Goal: Task Accomplishment & Management: Use online tool/utility

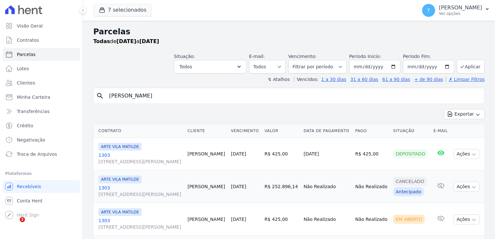
select select
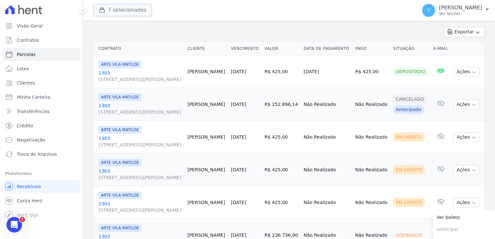
click at [123, 10] on button "7 selecionados" at bounding box center [122, 10] width 59 height 12
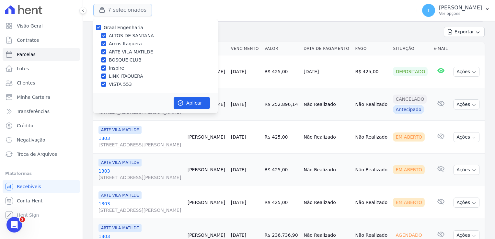
click at [123, 10] on button "7 selecionados" at bounding box center [122, 10] width 59 height 12
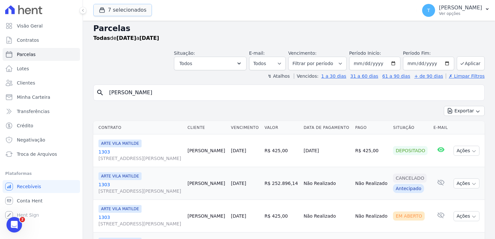
scroll to position [0, 0]
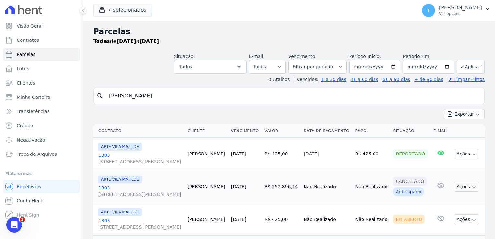
drag, startPoint x: 179, startPoint y: 98, endPoint x: 101, endPoint y: 101, distance: 77.5
click at [101, 101] on div "search [PERSON_NAME]" at bounding box center [289, 96] width 392 height 16
paste input "[PERSON_NAME] [PERSON_NAME]"
type input "[PERSON_NAME] [PERSON_NAME]"
select select
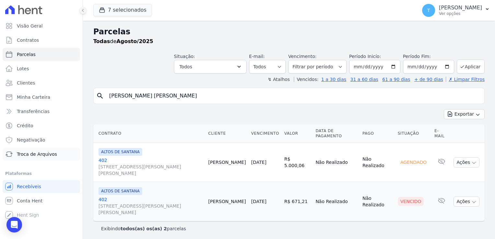
click at [38, 154] on span "Troca de Arquivos" at bounding box center [37, 154] width 40 height 6
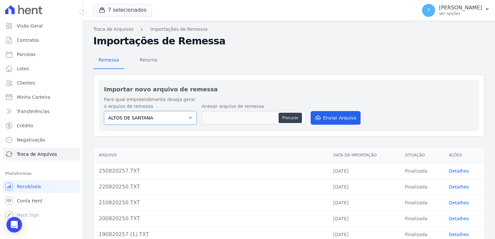
click at [189, 117] on select "ALTOS DE [PERSON_NAME] Itaquera ARTE VILA [PERSON_NAME] CLUB Inspire LINK [GEOG…" at bounding box center [150, 118] width 93 height 14
click at [104, 111] on select "ALTOS DE [PERSON_NAME] Itaquera ARTE VILA [PERSON_NAME] CLUB Inspire LINK [GEOG…" at bounding box center [150, 118] width 93 height 14
click at [288, 118] on button "Procurar" at bounding box center [290, 118] width 23 height 10
type input "2608202530.TXT"
click at [332, 117] on button "Enviar Arquivo" at bounding box center [336, 118] width 50 height 14
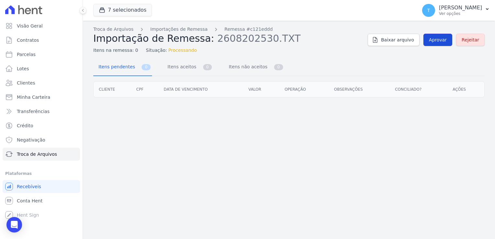
click at [440, 39] on span "Aprovar" at bounding box center [438, 40] width 18 height 6
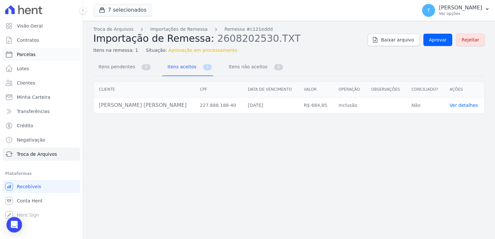
click at [53, 55] on link "Parcelas" at bounding box center [41, 54] width 77 height 13
select select
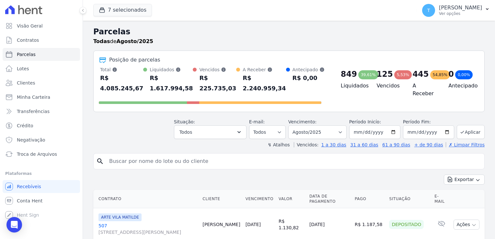
click at [138, 155] on input "search" at bounding box center [293, 161] width 377 height 13
paste input "[PERSON_NAME] [PERSON_NAME]"
type input "[PERSON_NAME] [PERSON_NAME]"
select select
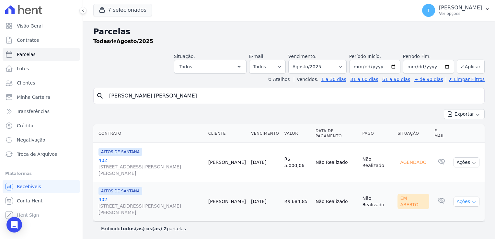
click at [476, 200] on icon "button" at bounding box center [474, 202] width 5 height 5
click at [462, 211] on link "Ver boleto" at bounding box center [464, 217] width 62 height 12
click at [41, 163] on ul "Visão Geral Contratos [GEOGRAPHIC_DATA] Lotes Clientes Minha Carteira Transferê…" at bounding box center [41, 120] width 72 height 202
click at [38, 157] on span "Troca de Arquivos" at bounding box center [37, 154] width 40 height 6
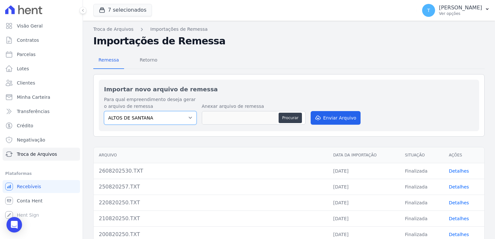
click at [185, 116] on select "ALTOS DE [PERSON_NAME] Itaquera ARTE VILA [PERSON_NAME] CLUB Inspire LINK [GEOG…" at bounding box center [150, 118] width 93 height 14
select select "608a0505-5729-491c-8a4a-236dc5ec7f7f"
click at [104, 111] on select "ALTOS DE [PERSON_NAME] Itaquera ARTE VILA [PERSON_NAME] CLUB Inspire LINK [GEOG…" at bounding box center [150, 118] width 93 height 14
click at [284, 121] on button "Procurar" at bounding box center [290, 118] width 23 height 10
type input "2608202514.TXT"
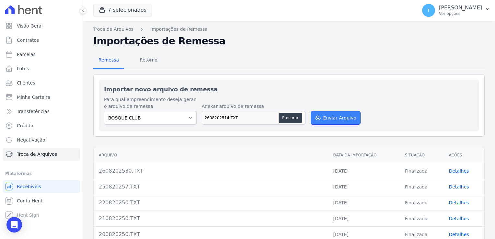
click at [336, 116] on button "Enviar Arquivo" at bounding box center [336, 118] width 50 height 14
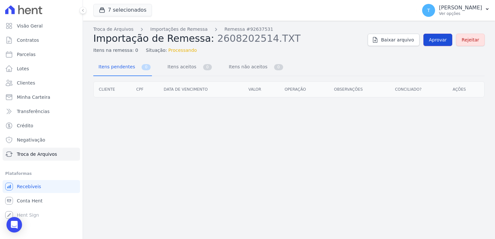
click at [435, 41] on span "Aprovar" at bounding box center [438, 40] width 18 height 6
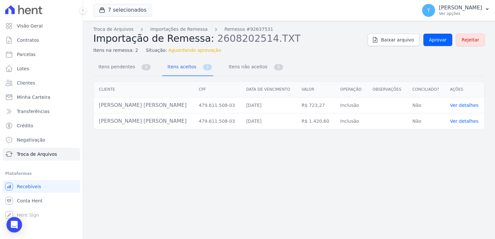
click at [435, 41] on span "Aprovar" at bounding box center [438, 40] width 18 height 6
click at [23, 55] on span "Parcelas" at bounding box center [26, 54] width 19 height 6
select select
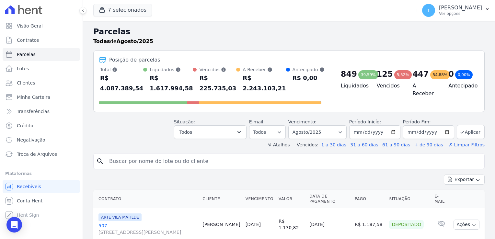
click at [132, 155] on input "search" at bounding box center [293, 161] width 377 height 13
paste input "[PERSON_NAME] [PERSON_NAME]"
type input "[PERSON_NAME] [PERSON_NAME]"
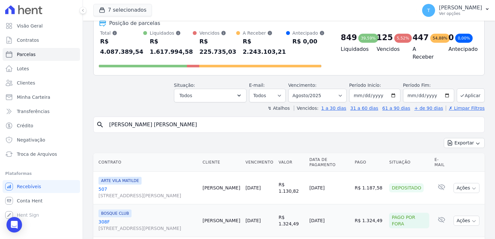
scroll to position [32, 0]
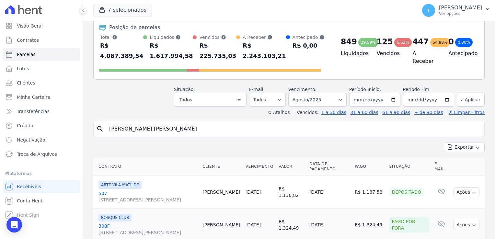
click at [190, 123] on input "[PERSON_NAME] [PERSON_NAME]" at bounding box center [293, 129] width 377 height 13
select select
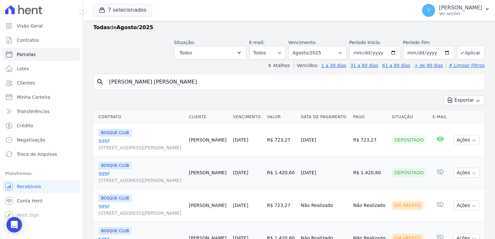
scroll to position [48, 0]
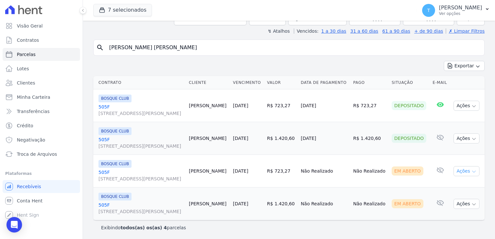
click at [465, 172] on button "Ações" at bounding box center [467, 171] width 26 height 10
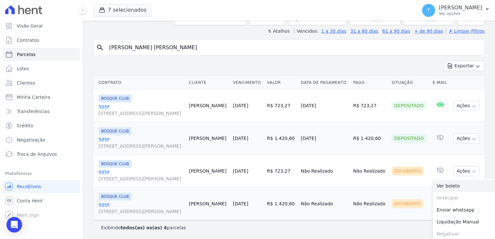
click at [461, 187] on link "Ver boleto" at bounding box center [464, 186] width 62 height 12
click at [397, 189] on td "Em Aberto" at bounding box center [409, 204] width 41 height 33
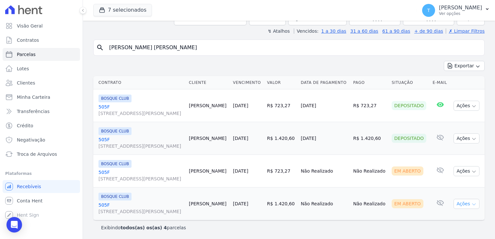
click at [472, 203] on icon "button" at bounding box center [474, 204] width 5 height 5
click at [454, 219] on link "Ver boleto" at bounding box center [464, 219] width 62 height 12
click at [36, 153] on span "Troca de Arquivos" at bounding box center [37, 154] width 40 height 6
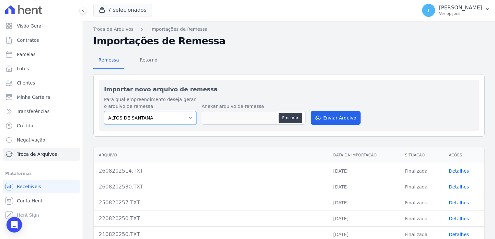
click at [188, 118] on select "ALTOS DE [PERSON_NAME] Itaquera ARTE VILA [PERSON_NAME] CLUB Inspire LINK [GEOG…" at bounding box center [150, 118] width 93 height 14
click at [104, 111] on select "ALTOS DE [PERSON_NAME] Itaquera ARTE VILA [PERSON_NAME] CLUB Inspire LINK [GEOG…" at bounding box center [150, 118] width 93 height 14
click at [292, 119] on button "Procurar" at bounding box center [290, 118] width 23 height 10
type input "2608202530 (1).TXT"
click at [350, 115] on button "Enviar Arquivo" at bounding box center [336, 118] width 50 height 14
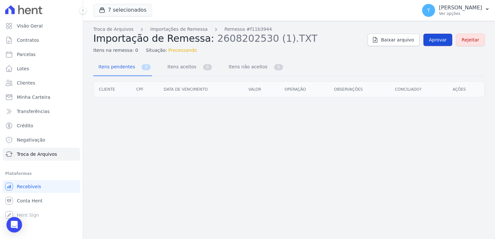
click at [442, 38] on span "Aprovar" at bounding box center [438, 40] width 18 height 6
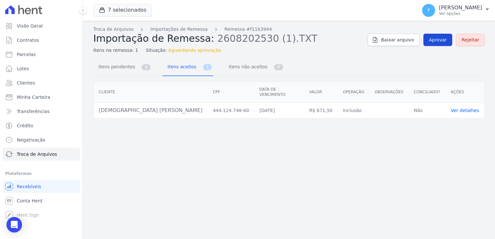
click at [442, 39] on span "Aprovar" at bounding box center [438, 40] width 18 height 6
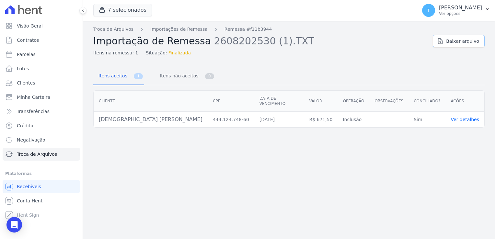
click at [442, 39] on icon at bounding box center [441, 41] width 4 height 5
click at [28, 56] on span "Parcelas" at bounding box center [26, 54] width 19 height 6
click at [29, 55] on span "Parcelas" at bounding box center [26, 54] width 19 height 6
select select
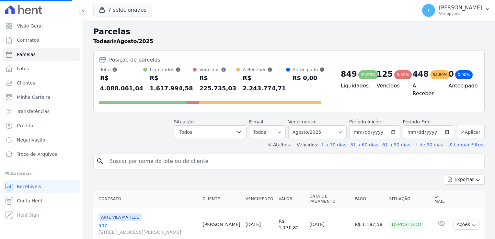
click at [129, 155] on input "search" at bounding box center [293, 161] width 377 height 13
select select
click at [124, 155] on input "search" at bounding box center [293, 161] width 377 height 13
paste input "[DEMOGRAPHIC_DATA] [PERSON_NAME]"
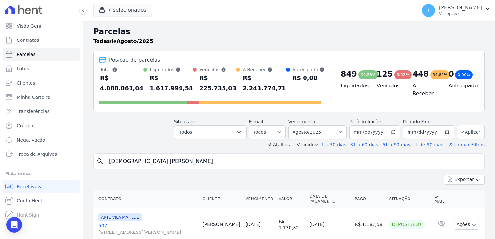
type input "[DEMOGRAPHIC_DATA] [PERSON_NAME]"
select select
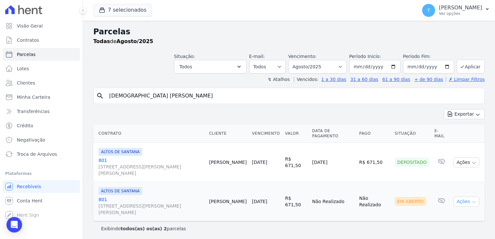
click at [475, 200] on icon "button" at bounding box center [474, 202] width 5 height 5
click at [457, 211] on link "Ver boleto" at bounding box center [464, 217] width 62 height 12
click at [46, 152] on span "Troca de Arquivos" at bounding box center [37, 154] width 40 height 6
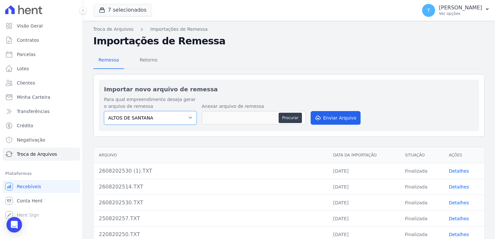
click at [188, 119] on select "ALTOS DE [PERSON_NAME] Itaquera ARTE VILA [PERSON_NAME] CLUB Inspire LINK [GEOG…" at bounding box center [150, 118] width 93 height 14
select select "798d34ef-1a76-4a01-aecd-278a2202ade3"
click at [104, 111] on select "ALTOS DE [PERSON_NAME] Itaquera ARTE VILA [PERSON_NAME] CLUB Inspire LINK [GEOG…" at bounding box center [150, 118] width 93 height 14
click at [286, 118] on button "Procurar" at bounding box center [290, 118] width 23 height 10
type input "260820257.TXT"
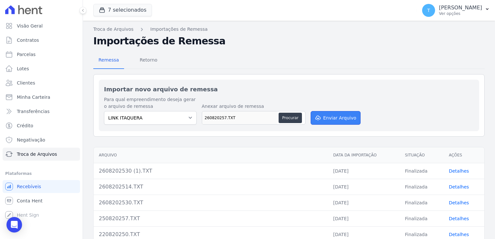
click at [331, 117] on button "Enviar Arquivo" at bounding box center [336, 118] width 50 height 14
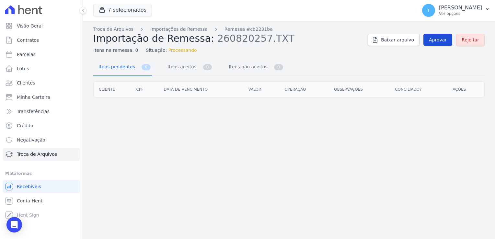
click at [434, 42] on span "Aprovar" at bounding box center [438, 40] width 18 height 6
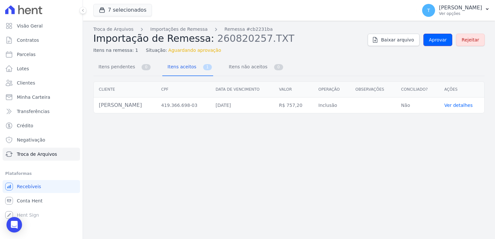
click at [434, 42] on span "Aprovar" at bounding box center [438, 40] width 18 height 6
click at [47, 54] on link "Parcelas" at bounding box center [41, 54] width 77 height 13
select select
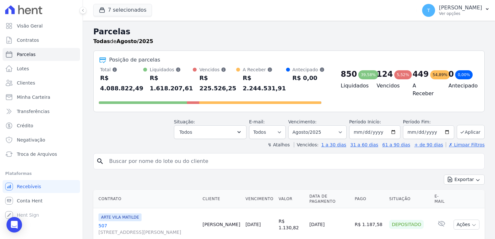
click at [140, 155] on input "search" at bounding box center [293, 161] width 377 height 13
paste input "[PERSON_NAME]"
type input "[PERSON_NAME]"
click at [444, 175] on button "Exportar" at bounding box center [464, 180] width 41 height 10
click at [230, 155] on input "[PERSON_NAME]" at bounding box center [293, 161] width 377 height 13
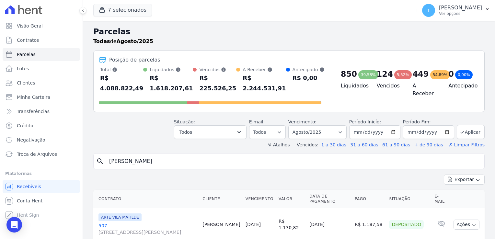
select select
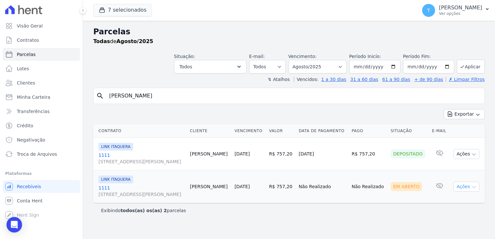
click at [475, 187] on icon "button" at bounding box center [474, 188] width 3 height 2
click at [456, 204] on link "Ver boleto" at bounding box center [464, 202] width 62 height 12
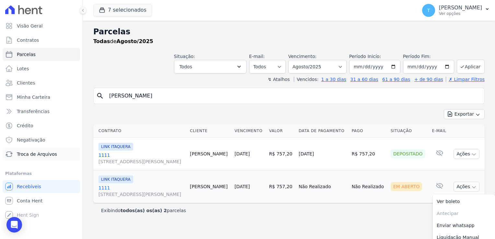
click at [31, 156] on span "Troca de Arquivos" at bounding box center [37, 154] width 40 height 6
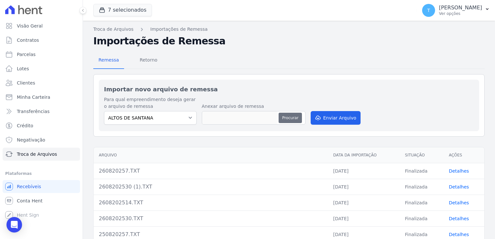
click at [283, 119] on button "Procurar" at bounding box center [290, 118] width 23 height 10
type input "2608202530 (2).TXT"
click at [341, 119] on button "Enviar Arquivo" at bounding box center [336, 118] width 50 height 14
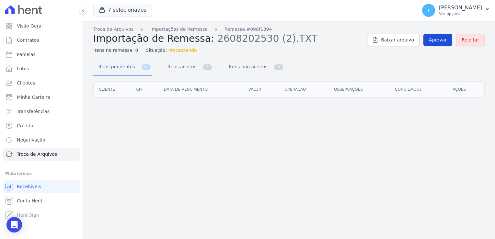
click at [437, 41] on span "Aprovar" at bounding box center [438, 40] width 18 height 6
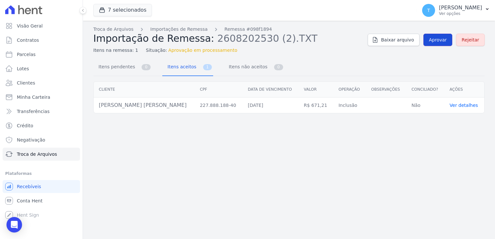
click at [438, 42] on span "Aprovar" at bounding box center [438, 40] width 18 height 6
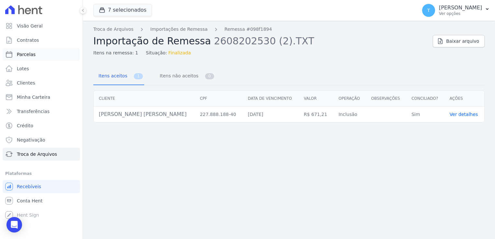
click at [28, 56] on span "Parcelas" at bounding box center [26, 54] width 19 height 6
select select
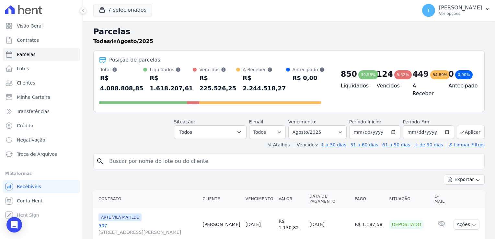
click at [157, 155] on input "search" at bounding box center [293, 161] width 377 height 13
paste input "[PERSON_NAME] [PERSON_NAME]"
type input "[PERSON_NAME] [PERSON_NAME]"
select select
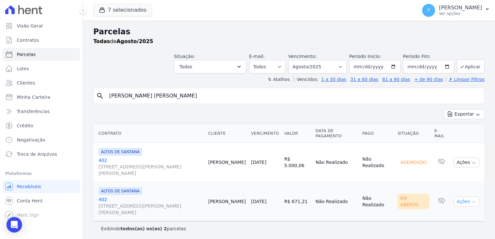
click at [475, 202] on icon "button" at bounding box center [474, 203] width 3 height 2
click at [448, 211] on link "Ver boleto" at bounding box center [464, 217] width 62 height 12
